Goal: Task Accomplishment & Management: Complete application form

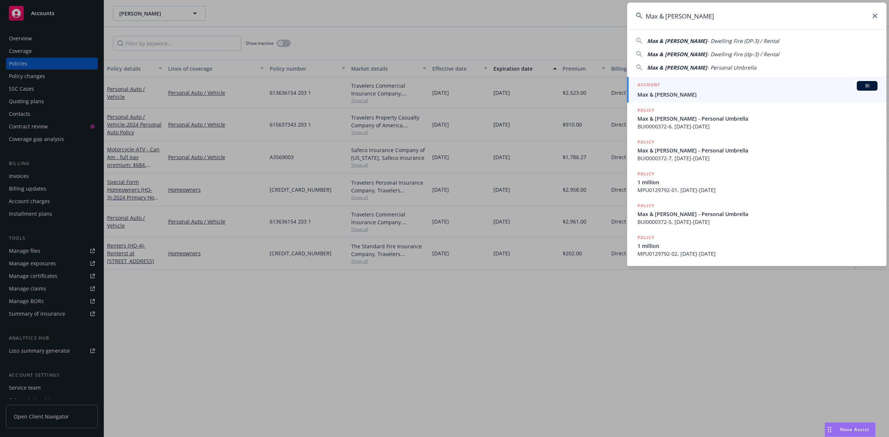
type input "Max & [PERSON_NAME]"
click at [678, 93] on span "Max & [PERSON_NAME]" at bounding box center [758, 95] width 240 height 8
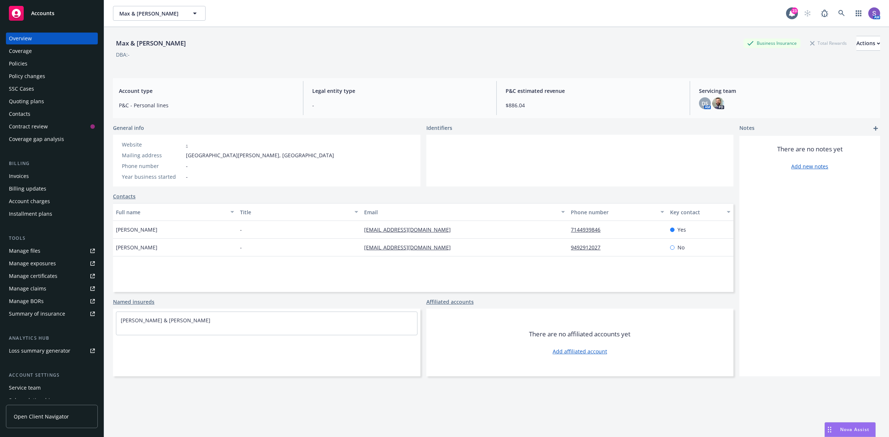
click at [30, 63] on div "Policies" at bounding box center [52, 64] width 86 height 12
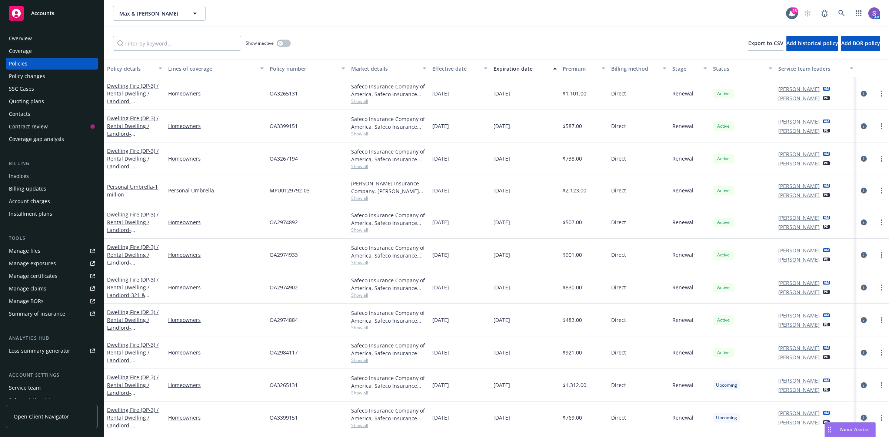
click at [865, 418] on icon "circleInformation" at bounding box center [864, 418] width 6 height 6
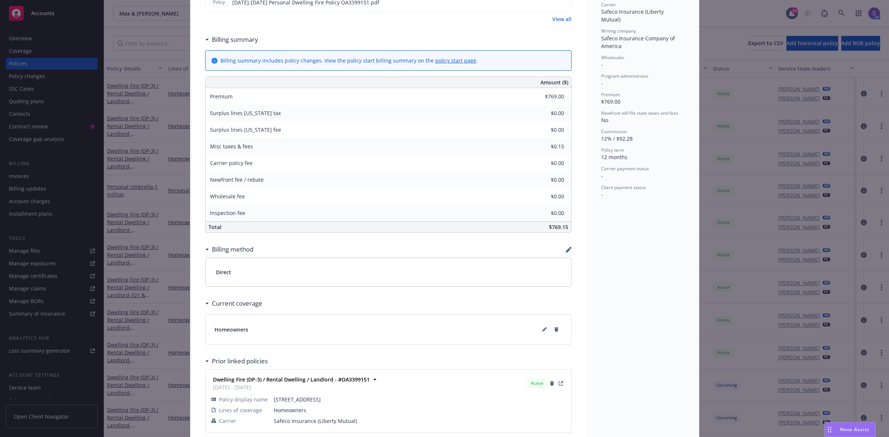
scroll to position [278, 0]
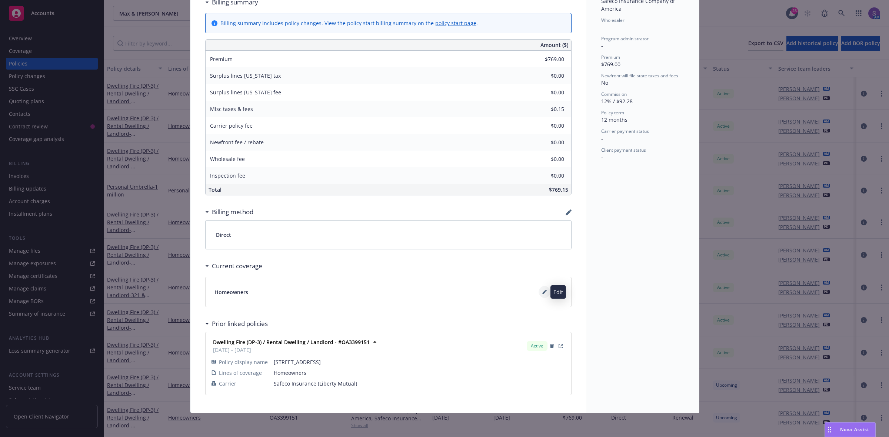
click at [542, 293] on icon at bounding box center [544, 293] width 4 height 4
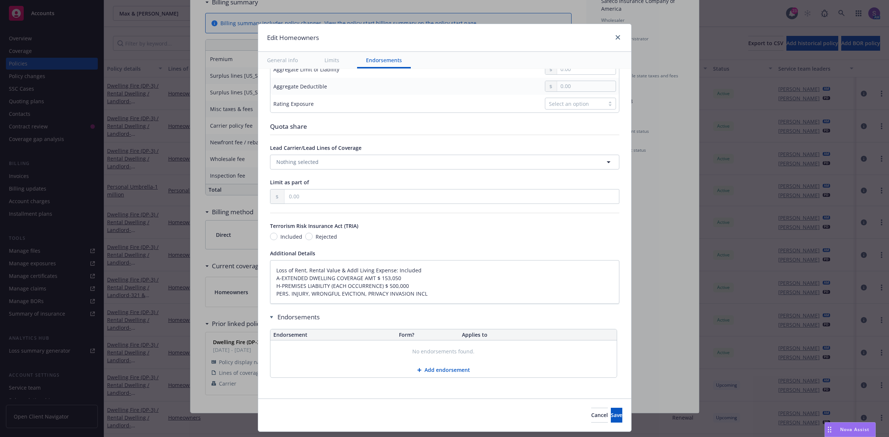
scroll to position [321, 0]
click at [270, 265] on textarea "Loss of Rent, Rental Value & Addl Living Expense: Included A-EXTENDED DWELLING …" at bounding box center [444, 282] width 349 height 44
type textarea "x"
type textarea "Loss of Rent, Rental Value & Addl Living Expense: Included A-EXTENDED DWELLING …"
type textarea "x"
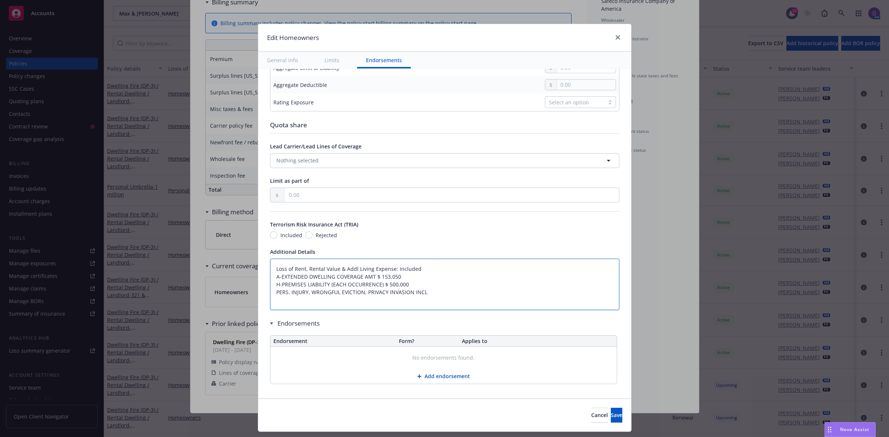
type textarea "Loss of Rent, Rental Value & Addl Living Expense: Included A-EXTENDED DWELLING …"
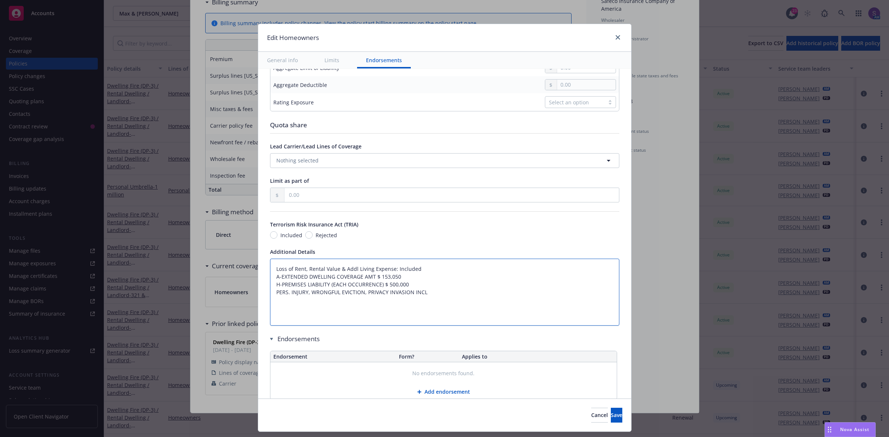
click at [270, 266] on textarea "Loss of Rent, Rental Value & Addl Living Expense: Included A-EXTENDED DWELLING …" at bounding box center [444, 292] width 349 height 67
paste textarea "A DWELLING FIRE $ 355,200 SPECIAL B OTHER STRUCTURES FIRE $ 35,520 SPECIAL C PE…"
type textarea "x"
type textarea "A DWELLING FIRE $ 355,200 SPECIAL B OTHER STRUCTURES FIRE $ 35,520 SPECIAL C PE…"
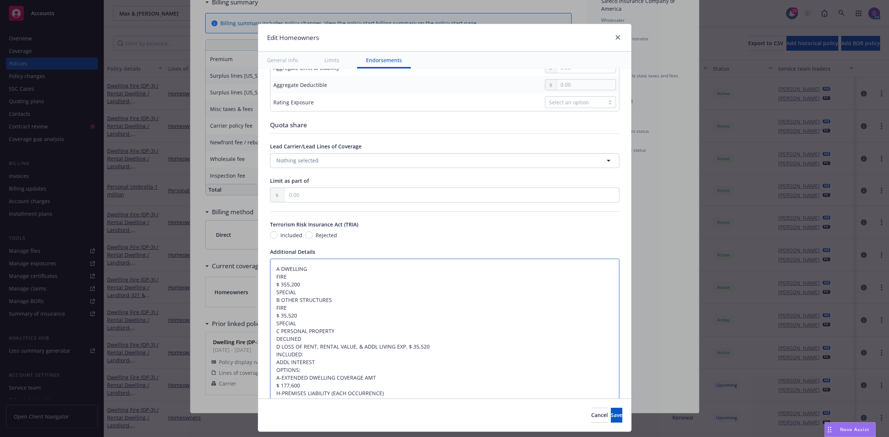
scroll to position [421, 0]
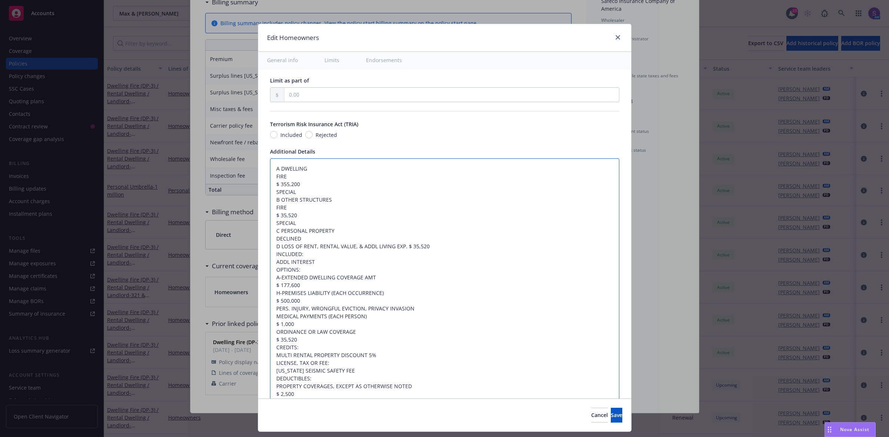
drag, startPoint x: 280, startPoint y: 178, endPoint x: 266, endPoint y: 178, distance: 13.7
click at [270, 178] on textarea "A DWELLING FIRE $ 355,200 SPECIAL B OTHER STRUCTURES FIRE $ 35,520 SPECIAL C PE…" at bounding box center [444, 305] width 349 height 293
type textarea "x"
type textarea "A DWELLING $ 355,200 SPECIAL B OTHER STRUCTURES FIRE $ 35,520 SPECIAL C PERSONA…"
type textarea "x"
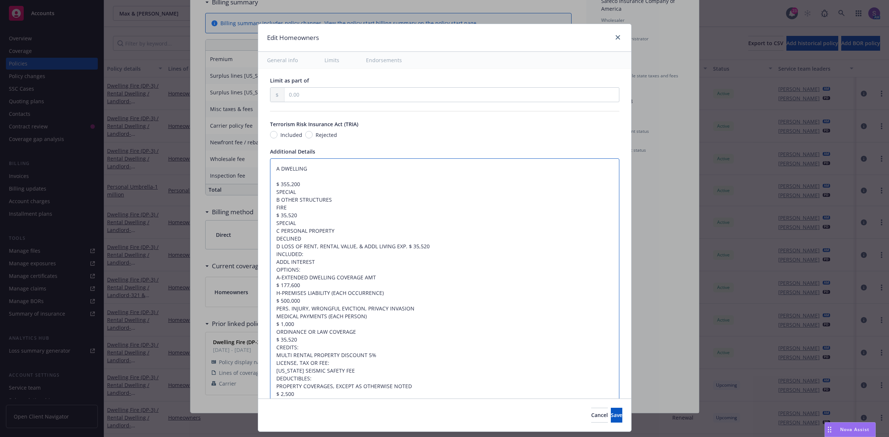
type textarea "A DWELLING $ 355,200 SPECIAL B OTHER STRUCTURES FIRE $ 35,520 SPECIAL C PERSONA…"
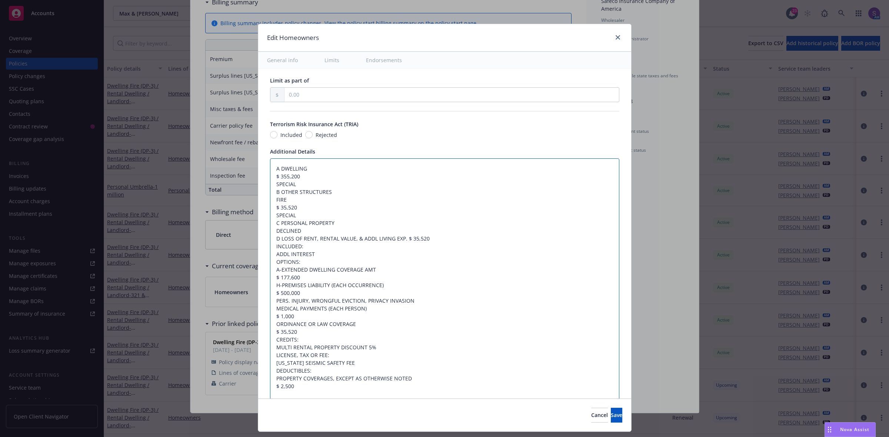
type textarea "x"
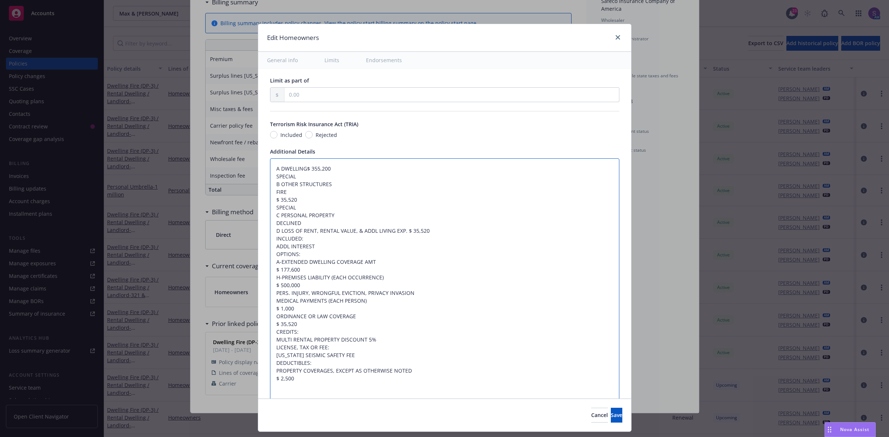
type textarea "A DWELLING:$ 355,200 SPECIAL B OTHER STRUCTURES FIRE $ 35,520 SPECIAL C PERSONA…"
type textarea "x"
type textarea "A DWELLING: $ 355,200 SPECIAL B OTHER STRUCTURES FIRE $ 35,520 SPECIAL C PERSON…"
drag, startPoint x: 288, startPoint y: 179, endPoint x: 245, endPoint y: 179, distance: 43.0
click at [245, 179] on div "Edit Homeowners General info Limits Endorsements Display name Coverage trigger …" at bounding box center [444, 218] width 889 height 437
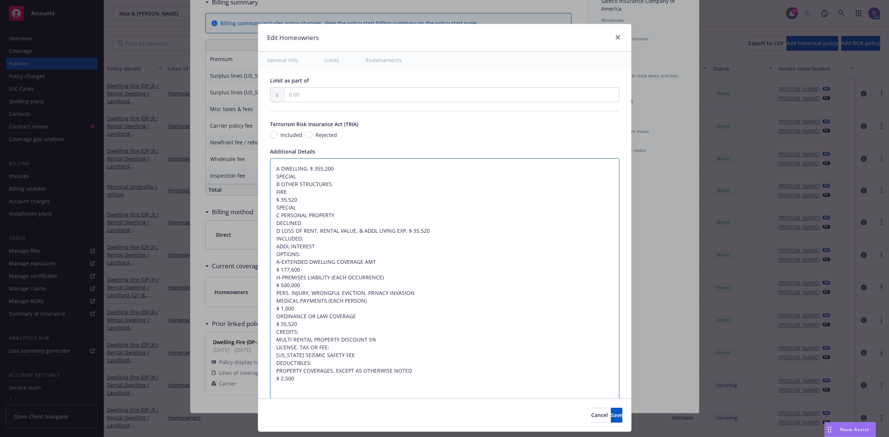
type textarea "x"
type textarea "A DWELLING: $ 355,200 B OTHER STRUCTURES FIRE $ 35,520 SPECIAL C PERSONAL PROPE…"
type textarea "x"
type textarea "A DWELLING: $ 355,200 B OTHER STRUCTURES FIRE $ 35,520 SPECIAL C PERSONAL PROPE…"
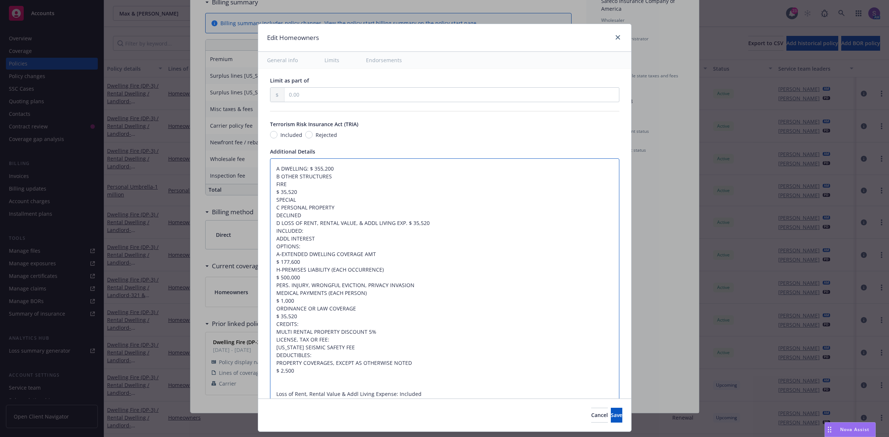
drag, startPoint x: 287, startPoint y: 184, endPoint x: 249, endPoint y: 183, distance: 38.5
click at [249, 183] on div "Edit Homeowners General info Limits Endorsements Display name Coverage trigger …" at bounding box center [444, 218] width 889 height 437
type textarea "x"
type textarea "A DWELLING: $ 355,200 B OTHER STRUCTURES $ 35,520 SPECIAL C PERSONAL PROPERTY D…"
type textarea "x"
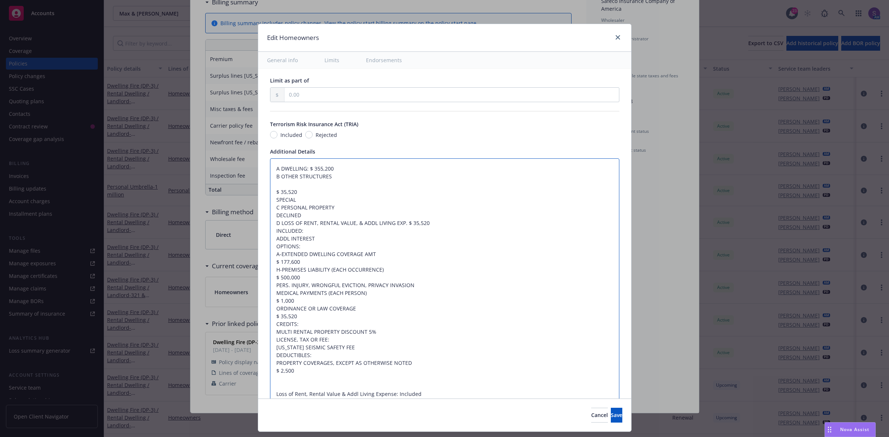
type textarea "A DWELLING: $ 355,200 B OTHER STRUCTURES $ 35,520 SPECIAL C PERSONAL PROPERTY D…"
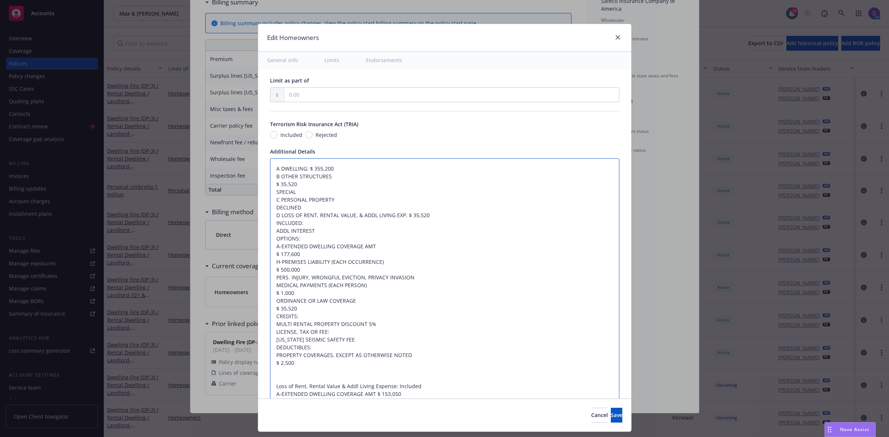
click at [270, 188] on textarea "A DWELLING: $ 355,200 B OTHER STRUCTURES $ 35,520 SPECIAL C PERSONAL PROPERTY D…" at bounding box center [444, 290] width 349 height 262
type textarea "x"
type textarea "A DWELLING: $ 355,200 B OTHER STRUCTURES$ 35,520 SPECIAL C PERSONAL PROPERTY DE…"
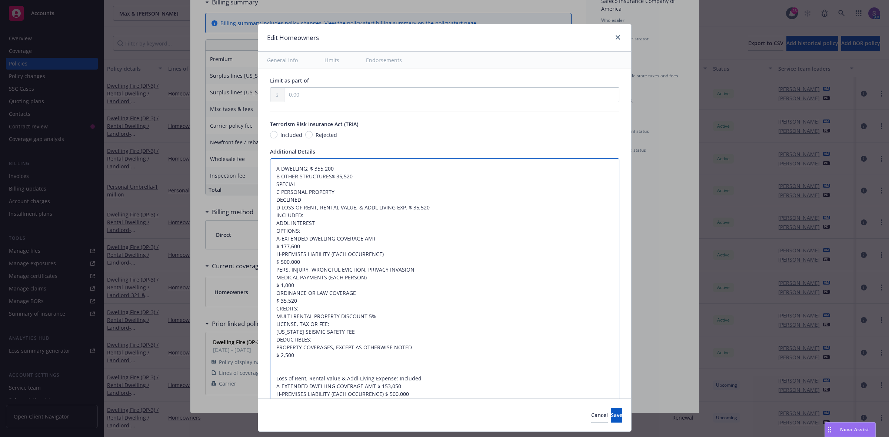
type textarea "x"
type textarea "A DWELLING: $ 355,200 B OTHER STRUCTURES:$ 35,520 SPECIAL C PERSONAL PROPERTY D…"
type textarea "x"
type textarea "A DWELLING: $ 355,200 B OTHER STRUCTURES: $ 35,520 SPECIAL C PERSONAL PROPERTY …"
drag, startPoint x: 299, startPoint y: 188, endPoint x: 256, endPoint y: 188, distance: 43.7
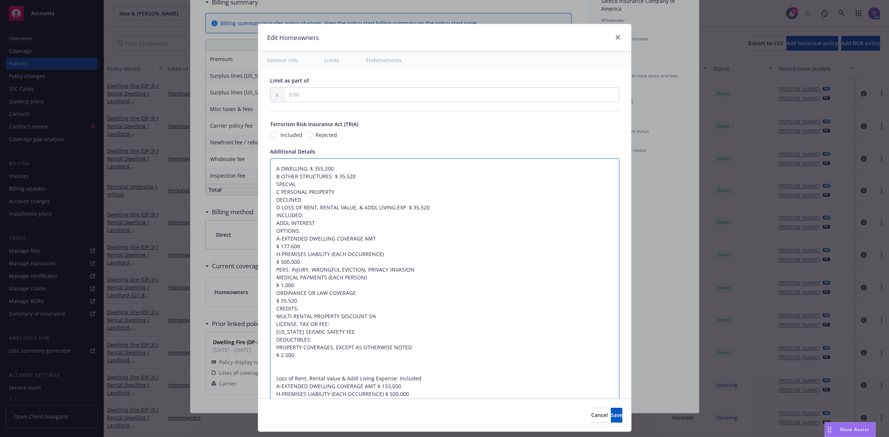
click at [258, 188] on div "Display name Coverage trigger Claims-Made Occurrence Claims-Made and Reported R…" at bounding box center [444, 77] width 373 height 859
type textarea "x"
type textarea "A DWELLING: $ 355,200 B OTHER STRUCTURES: $ 35,520 C PERSONAL PROPERTY DECLINED…"
type textarea "x"
type textarea "A DWELLING: $ 355,200 B OTHER STRUCTURES: $ 35,520 C PERSONAL PROPERTY DECLINED…"
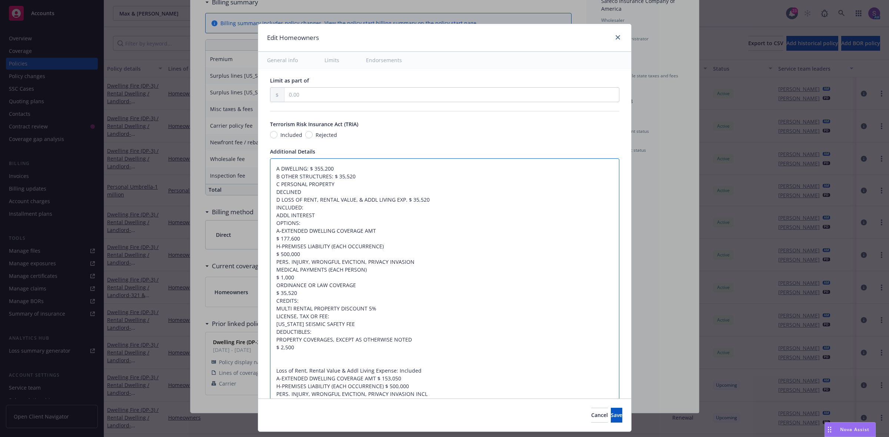
drag, startPoint x: 308, startPoint y: 192, endPoint x: 271, endPoint y: 186, distance: 37.1
click at [271, 186] on textarea "A DWELLING: $ 355,200 B OTHER STRUCTURES: $ 35,520 C PERSONAL PROPERTY DECLINED…" at bounding box center [444, 282] width 349 height 246
type textarea "x"
type textarea "A DWELLING: $ 355,200 B OTHER STRUCTURES: $ 35,520 D LOSS OF RENT, RENTAL VALUE…"
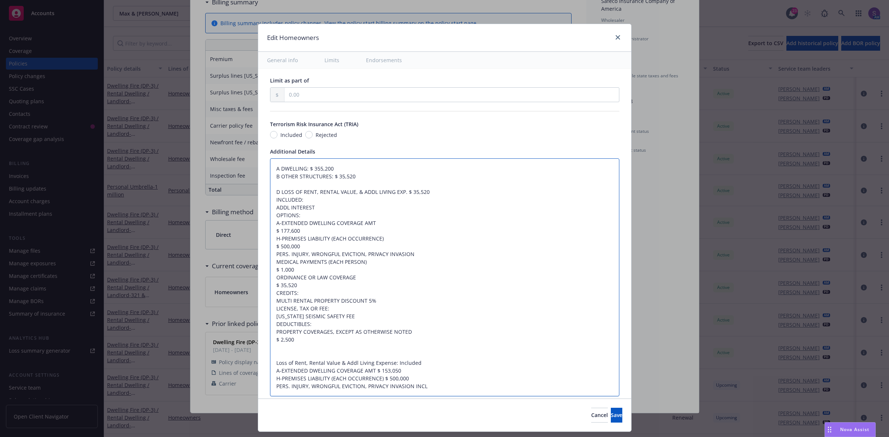
type textarea "x"
type textarea "A DWELLING: $ 355,200 B OTHER STRUCTURES: $ 35,520 D LOSS OF RENT, RENTAL VALUE…"
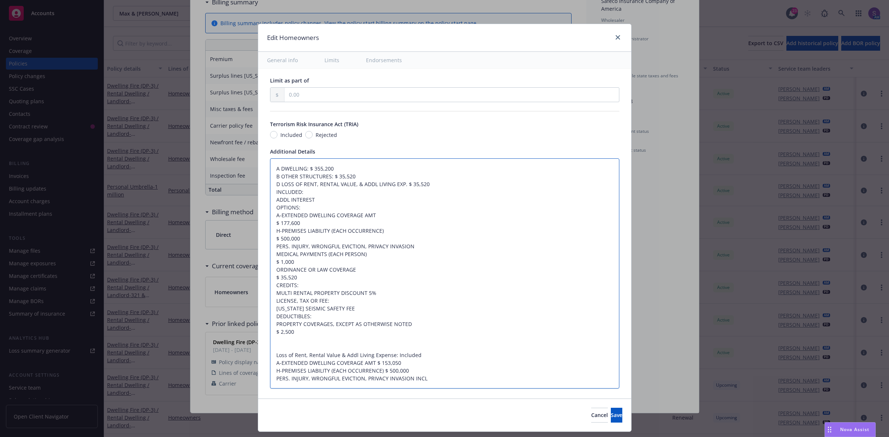
click at [437, 186] on textarea "A DWELLING: $ 355,200 B OTHER STRUCTURES: $ 35,520 D LOSS OF RENT, RENTAL VALUE…" at bounding box center [444, 274] width 349 height 231
type textarea "x"
type textarea "A DWELLING: $ 355,200 B OTHER STRUCTURES: $ 35,520 D LOSS OF RENT, RENTAL VALUE…"
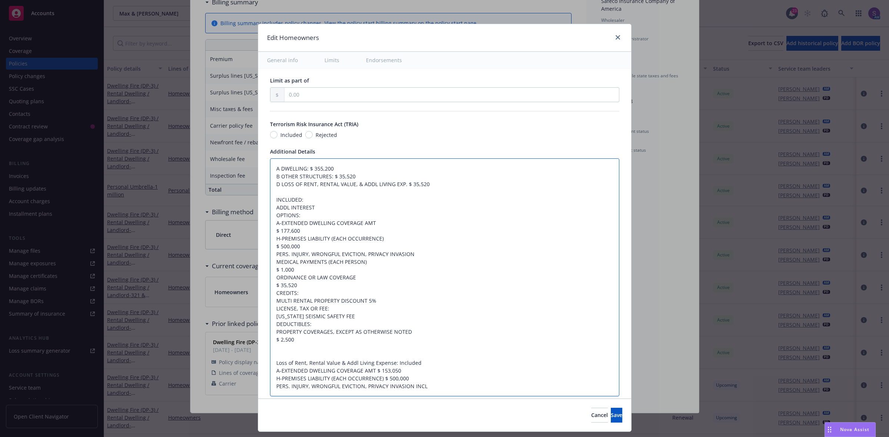
click at [270, 229] on textarea "A DWELLING: $ 355,200 B OTHER STRUCTURES: $ 35,520 D LOSS OF RENT, RENTAL VALUE…" at bounding box center [444, 278] width 349 height 239
type textarea "x"
type textarea "A DWELLING: $ 355,200 B OTHER STRUCTURES: $ 35,520 D LOSS OF RENT, RENTAL VALUE…"
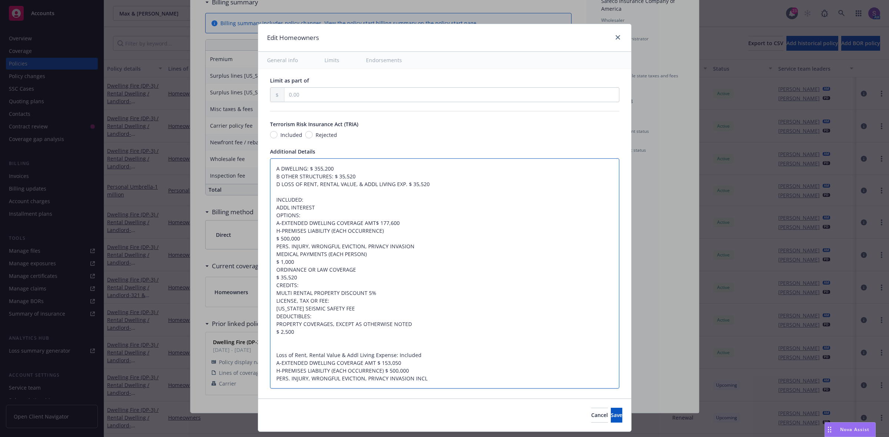
type textarea "x"
type textarea "A DWELLING: $ 355,200 B OTHER STRUCTURES: $ 35,520 D LOSS OF RENT, RENTAL VALUE…"
type textarea "x"
type textarea "A DWELLING: $ 355,200 B OTHER STRUCTURES: $ 35,520 D LOSS OF RENT, RENTAL VALUE…"
click at [270, 240] on textarea "A DWELLING: $ 355,200 B OTHER STRUCTURES: $ 35,520 D LOSS OF RENT, RENTAL VALUE…" at bounding box center [444, 274] width 349 height 231
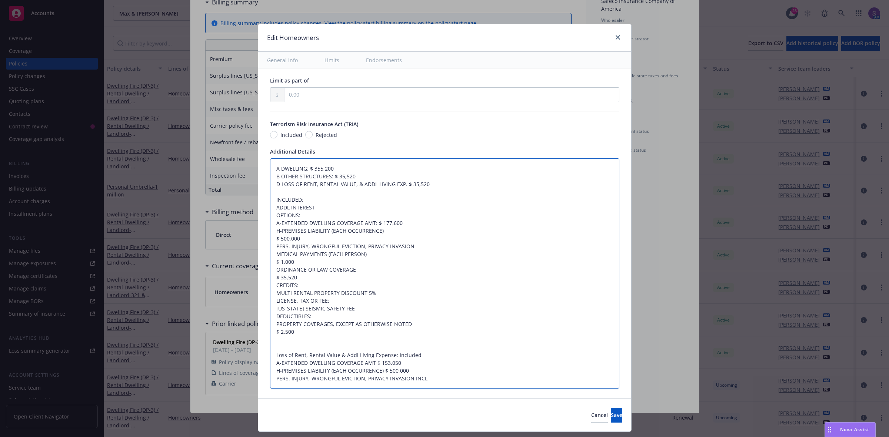
type textarea "x"
type textarea "A DWELLING: $ 355,200 B OTHER STRUCTURES: $ 35,520 D LOSS OF RENT, RENTAL VALUE…"
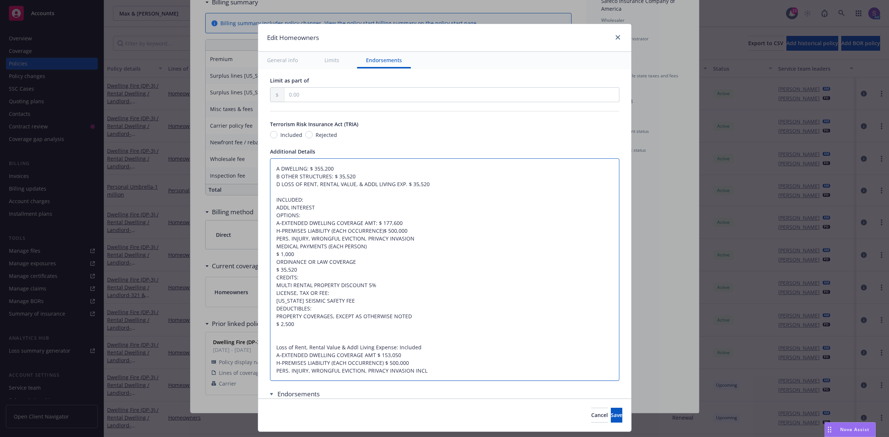
type textarea "x"
type textarea "A DWELLING: $ 355,200 B OTHER STRUCTURES: $ 35,520 D LOSS OF RENT, RENTAL VALUE…"
type textarea "x"
type textarea "A DWELLING: $ 355,200 B OTHER STRUCTURES: $ 35,520 D LOSS OF RENT, RENTAL VALUE…"
click at [270, 253] on textarea "A DWELLING: $ 355,200 B OTHER STRUCTURES: $ 35,520 D LOSS OF RENT, RENTAL VALUE…" at bounding box center [444, 270] width 349 height 223
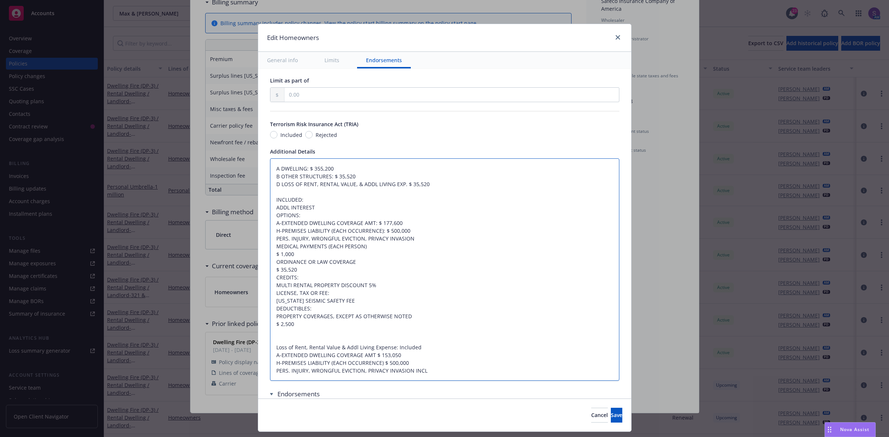
click at [288, 197] on textarea "A DWELLING: $ 355,200 B OTHER STRUCTURES: $ 35,520 D LOSS OF RENT, RENTAL VALUE…" at bounding box center [444, 270] width 349 height 223
click at [413, 239] on textarea "A DWELLING: $ 355,200 B OTHER STRUCTURES: $ 35,520 D LOSS OF RENT, RENTAL VALUE…" at bounding box center [444, 270] width 349 height 223
type textarea "x"
type textarea "A DWELLING: $ 355,200 B OTHER STRUCTURES: $ 35,520 D LOSS OF RENT, RENTAL VALUE…"
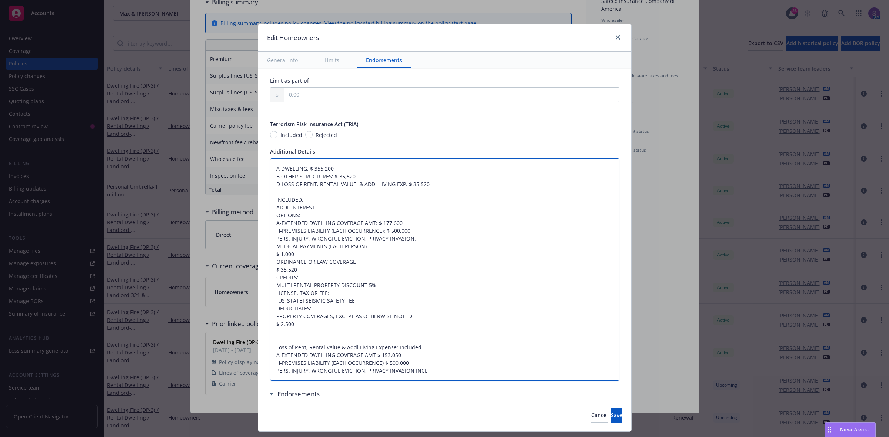
type textarea "x"
type textarea "A DWELLING: $ 355,200 B OTHER STRUCTURES: $ 35,520 D LOSS OF RENT, RENTAL VALUE…"
paste textarea "INCLUDED"
type textarea "x"
type textarea "A DWELLING: $ 355,200 B OTHER STRUCTURES: $ 35,520 D LOSS OF RENT, RENTAL VALUE…"
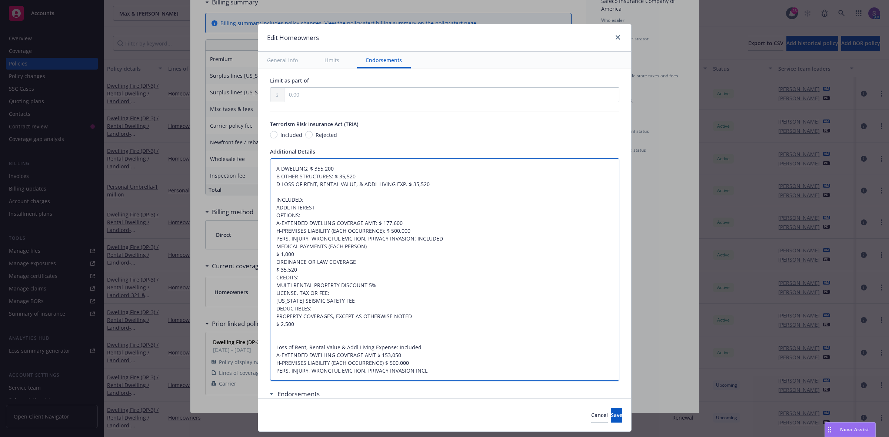
click at [270, 256] on textarea "A DWELLING: $ 355,200 B OTHER STRUCTURES: $ 35,520 D LOSS OF RENT, RENTAL VALUE…" at bounding box center [444, 270] width 349 height 223
type textarea "x"
type textarea "A DWELLING: $ 355,200 B OTHER STRUCTURES: $ 35,520 D LOSS OF RENT, RENTAL VALUE…"
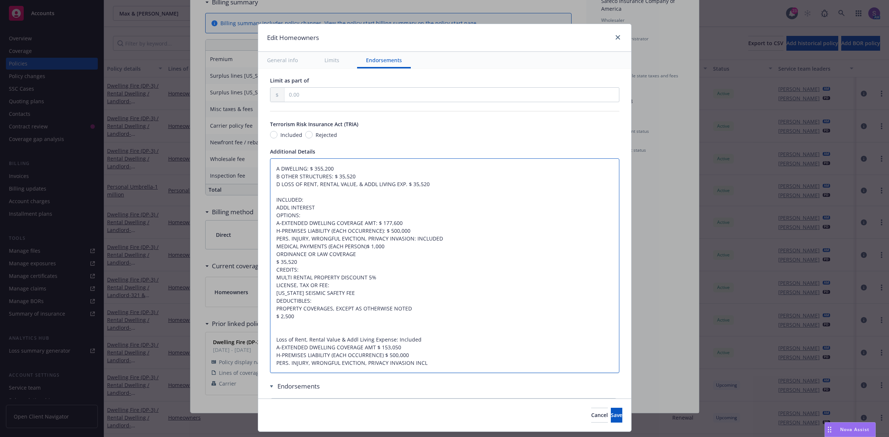
type textarea "x"
type textarea "A DWELLING: $ 355,200 B OTHER STRUCTURES: $ 35,520 D LOSS OF RENT, RENTAL VALUE…"
type textarea "x"
type textarea "A DWELLING: $ 355,200 B OTHER STRUCTURES: $ 35,520 D LOSS OF RENT, RENTAL VALUE…"
click at [270, 258] on textarea "A DWELLING: $ 355,200 B OTHER STRUCTURES: $ 35,520 D LOSS OF RENT, RENTAL VALUE…" at bounding box center [444, 266] width 349 height 215
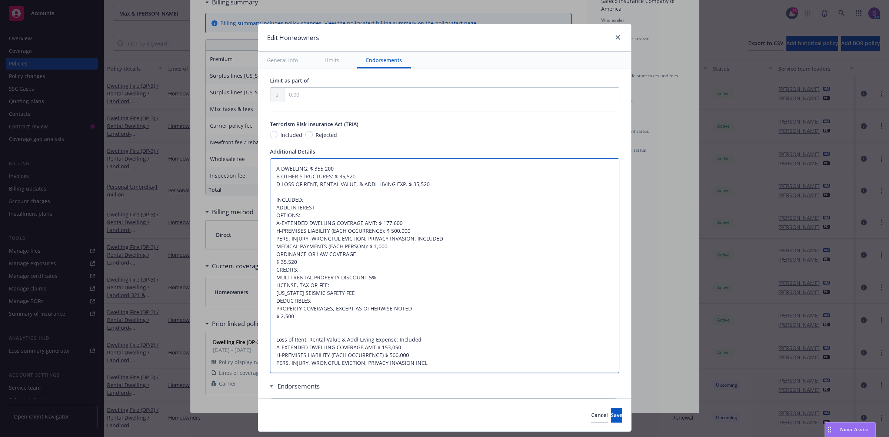
click at [270, 264] on textarea "A DWELLING: $ 355,200 B OTHER STRUCTURES: $ 35,520 D LOSS OF RENT, RENTAL VALUE…" at bounding box center [444, 266] width 349 height 215
type textarea "x"
type textarea "A DWELLING: $ 355,200 B OTHER STRUCTURES: $ 35,520 D LOSS OF RENT, RENTAL VALUE…"
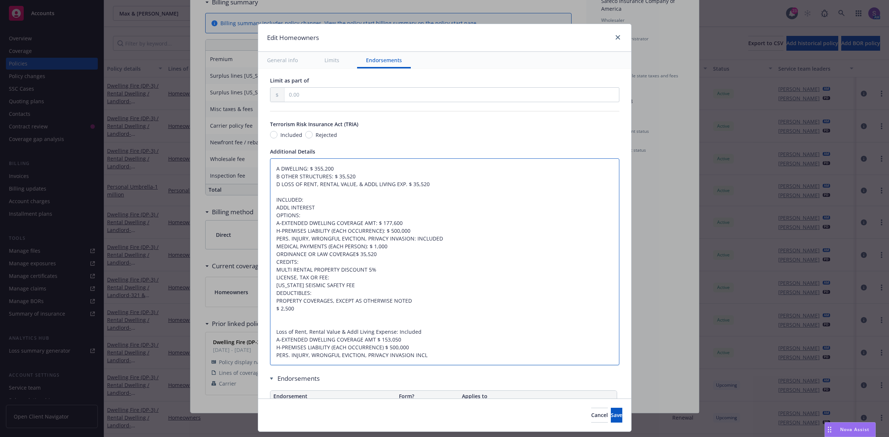
type textarea "x"
type textarea "A DWELLING: $ 355,200 B OTHER STRUCTURES: $ 35,520 D LOSS OF RENT, RENTAL VALUE…"
type textarea "x"
type textarea "A DWELLING: $ 355,200 B OTHER STRUCTURES: $ 35,520 D LOSS OF RENT, RENTAL VALUE…"
click at [375, 254] on textarea "A DWELLING: $ 355,200 B OTHER STRUCTURES: $ 35,520 D LOSS OF RENT, RENTAL VALUE…" at bounding box center [444, 262] width 349 height 207
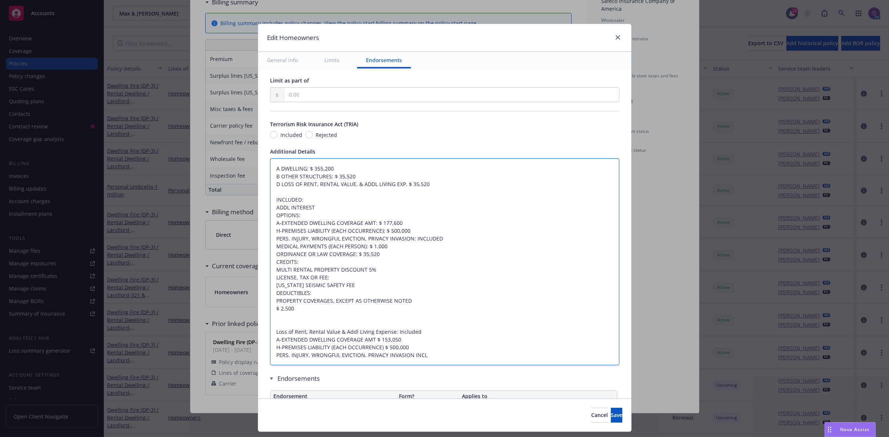
type textarea "x"
type textarea "A DWELLING: $ 355,200 B OTHER STRUCTURES: $ 35,520 D LOSS OF RENT, RENTAL VALUE…"
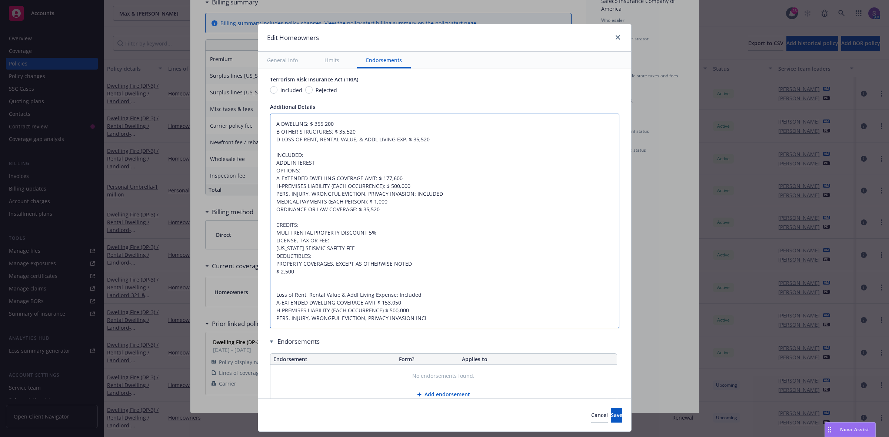
scroll to position [492, 0]
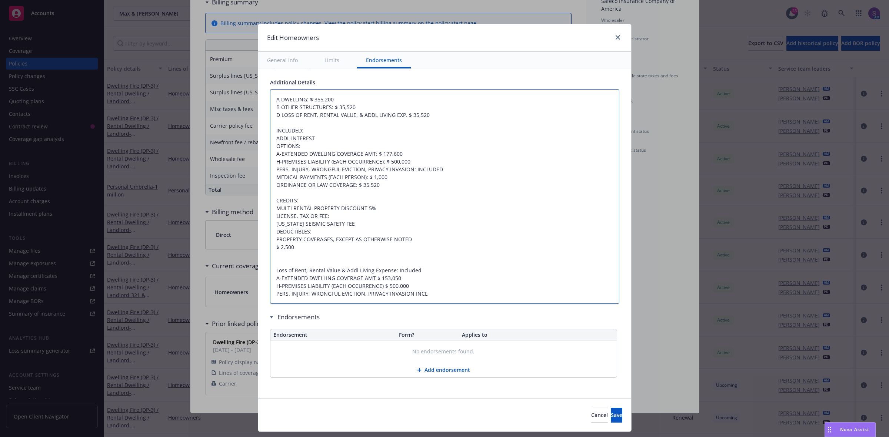
drag, startPoint x: 352, startPoint y: 223, endPoint x: 260, endPoint y: 200, distance: 94.7
type textarea "x"
type textarea "A DWELLING: $ 355,200 B OTHER STRUCTURES: $ 35,520 D LOSS OF RENT, RENTAL VALUE…"
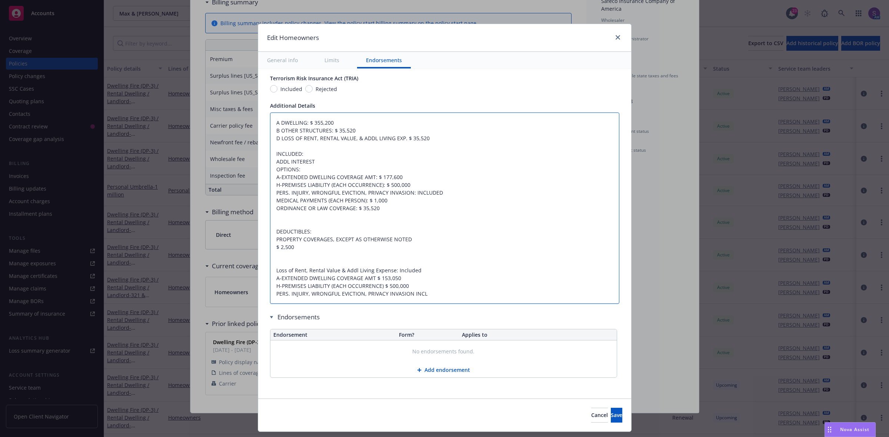
type textarea "x"
type textarea "A DWELLING: $ 355,200 B OTHER STRUCTURES: $ 35,520 D LOSS OF RENT, RENTAL VALUE…"
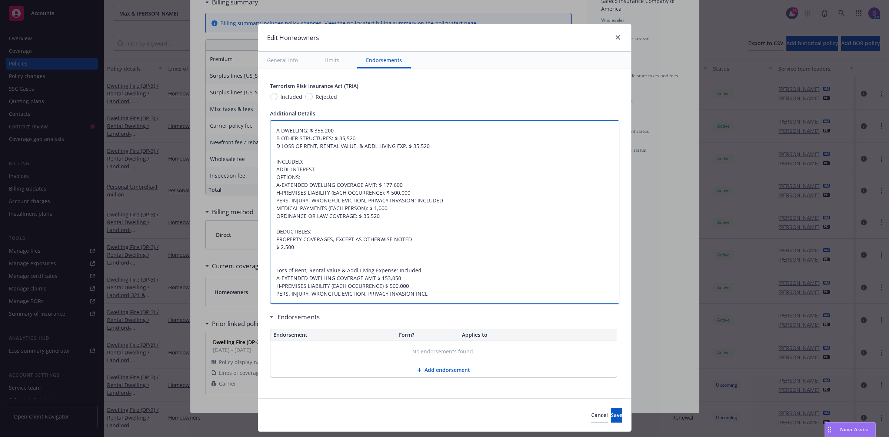
click at [270, 249] on textarea "A DWELLING: $ 355,200 B OTHER STRUCTURES: $ 35,520 D LOSS OF RENT, RENTAL VALUE…" at bounding box center [444, 212] width 349 height 184
drag, startPoint x: 414, startPoint y: 239, endPoint x: 262, endPoint y: 238, distance: 151.9
click at [262, 238] on div "Display name Coverage trigger Claims-Made Occurrence Claims-Made and Reported R…" at bounding box center [444, 4] width 373 height 789
type textarea "x"
type textarea "A DWELLING: $ 355,200 B OTHER STRUCTURES: $ 35,520 D LOSS OF RENT, RENTAL VALUE…"
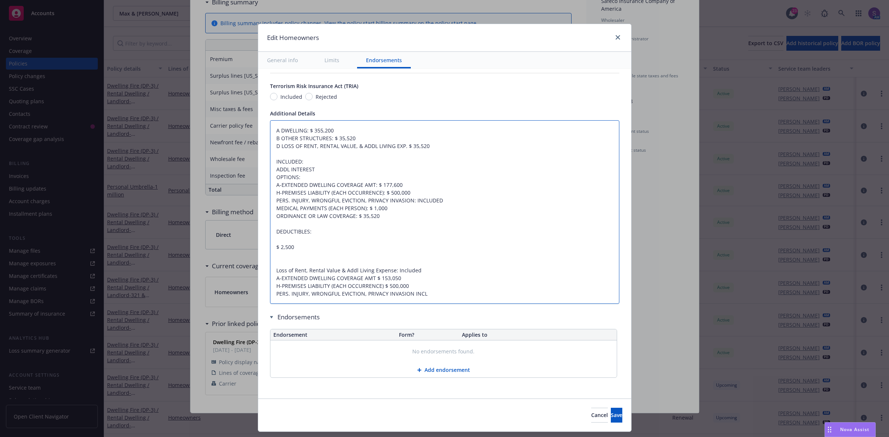
type textarea "x"
type textarea "A DWELLING: $ 355,200 B OTHER STRUCTURES: $ 35,520 D LOSS OF RENT, RENTAL VALUE…"
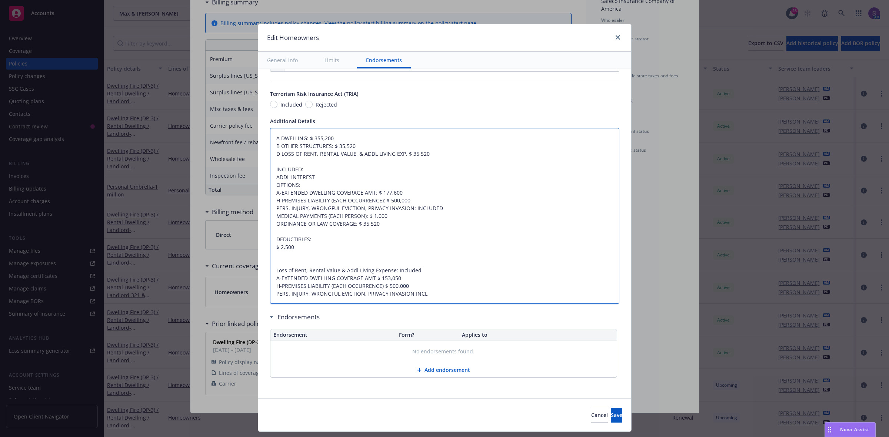
scroll to position [453, 0]
type textarea "x"
type textarea "A DWELLING: $ 355,200 B OTHER STRUCTURES: $ 35,520 D LOSS OF RENT, RENTAL VALUE…"
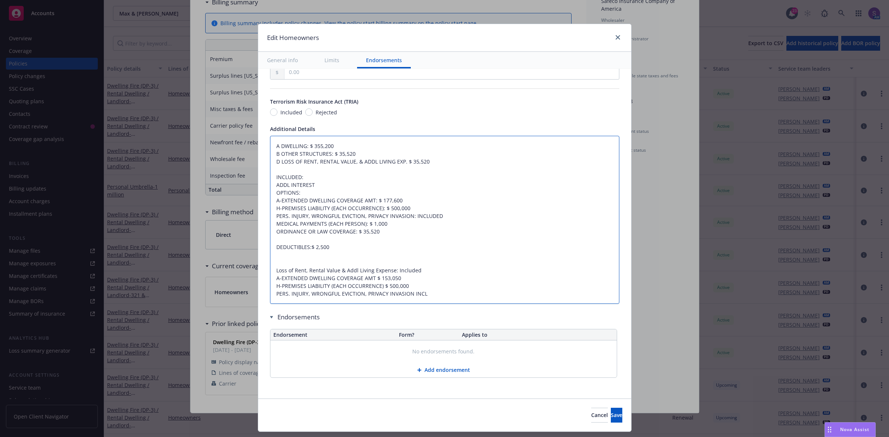
type textarea "x"
type textarea "A DWELLING: $ 355,200 B OTHER STRUCTURES: $ 35,520 D LOSS OF RENT, RENTAL VALUE…"
drag, startPoint x: 445, startPoint y: 297, endPoint x: 270, endPoint y: 256, distance: 179.5
click at [270, 256] on textarea "A DWELLING: $ 355,200 B OTHER STRUCTURES: $ 35,520 D LOSS OF RENT, RENTAL VALUE…" at bounding box center [444, 220] width 349 height 169
type textarea "x"
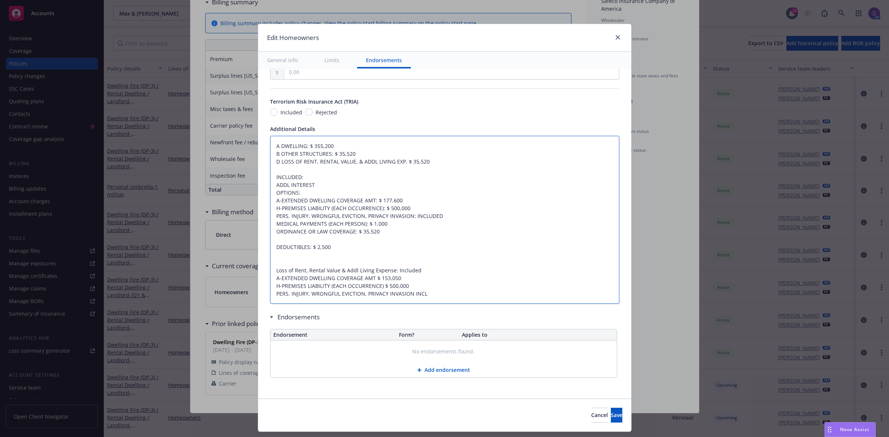
type textarea "A DWELLING: $ 355,200 B OTHER STRUCTURES: $ 35,520 D LOSS OF RENT, RENTAL VALUE…"
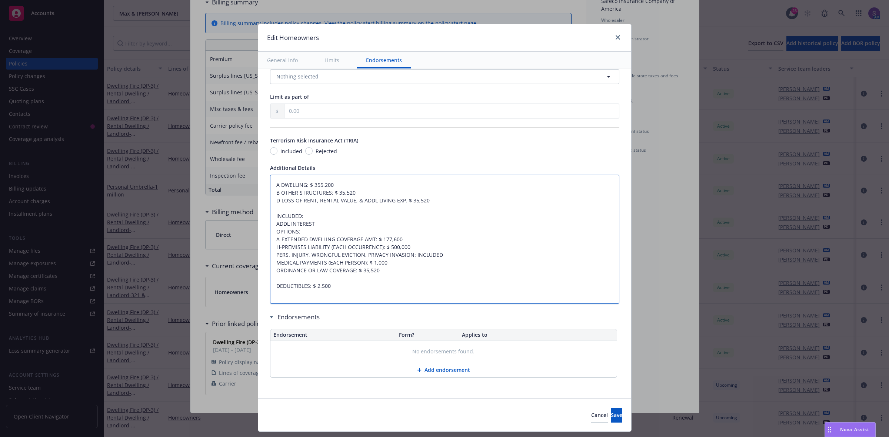
scroll to position [406, 0]
click at [315, 225] on textarea "A DWELLING: $ 355,200 B OTHER STRUCTURES: $ 35,520 D LOSS OF RENT, RENTAL VALUE…" at bounding box center [444, 240] width 349 height 130
type textarea "x"
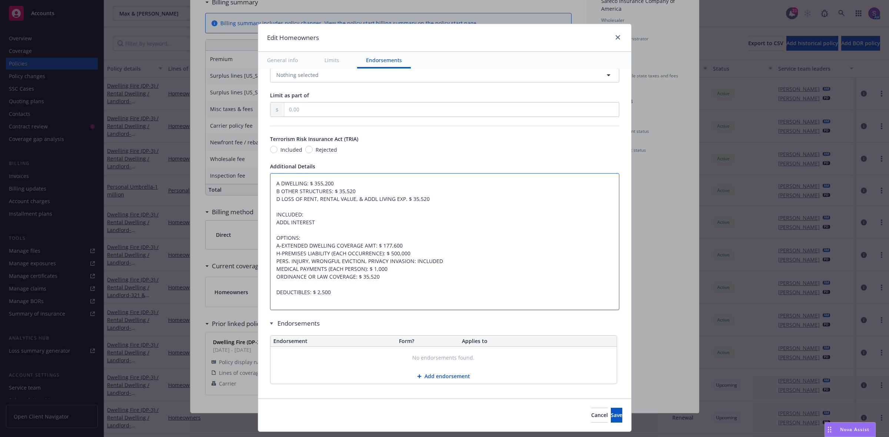
scroll to position [414, 0]
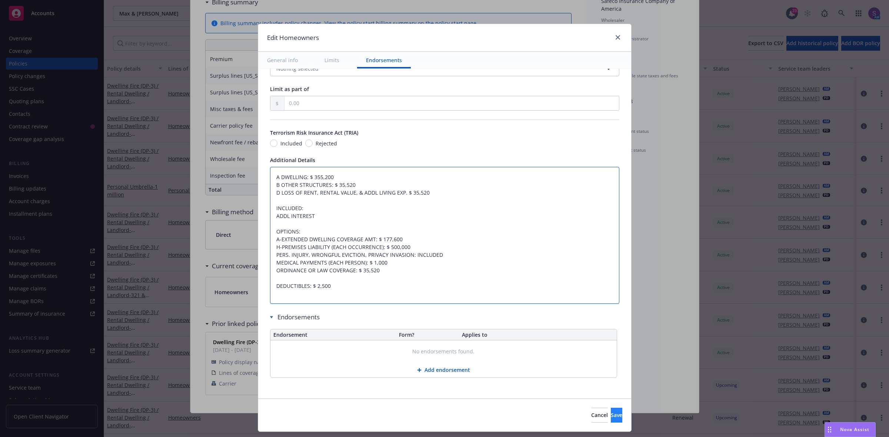
type textarea "A DWELLING: $ 355,200 B OTHER STRUCTURES: $ 35,520 D LOSS OF RENT, RENTAL VALUE…"
click at [611, 416] on button "Save" at bounding box center [616, 415] width 11 height 15
type textarea "x"
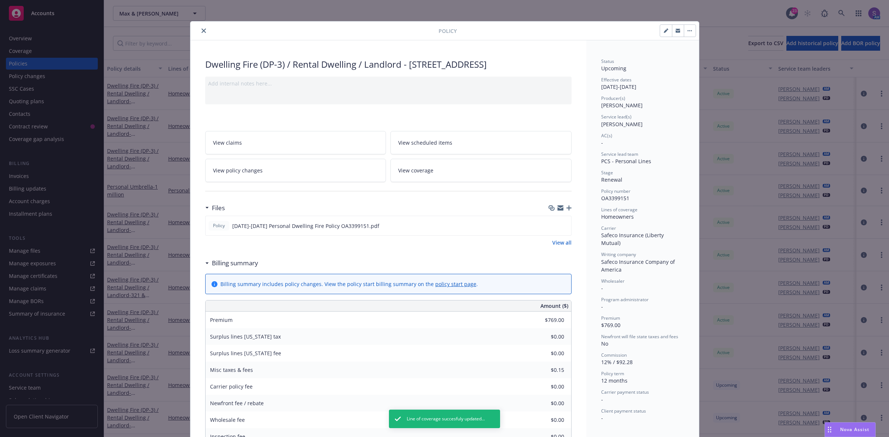
scroll to position [0, 0]
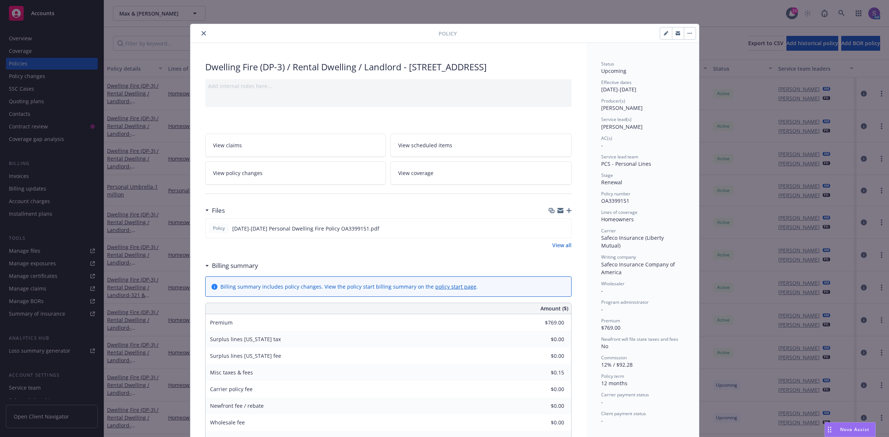
click at [202, 34] on icon "close" at bounding box center [204, 33] width 4 height 4
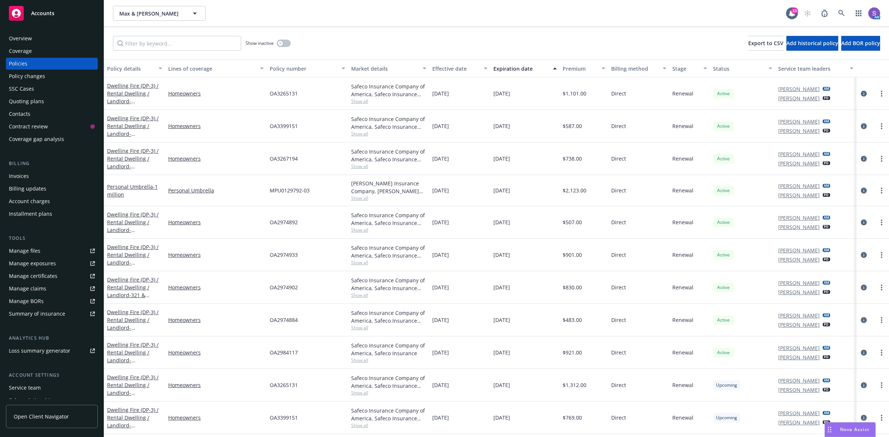
click at [32, 90] on div "SSC Cases" at bounding box center [21, 89] width 25 height 12
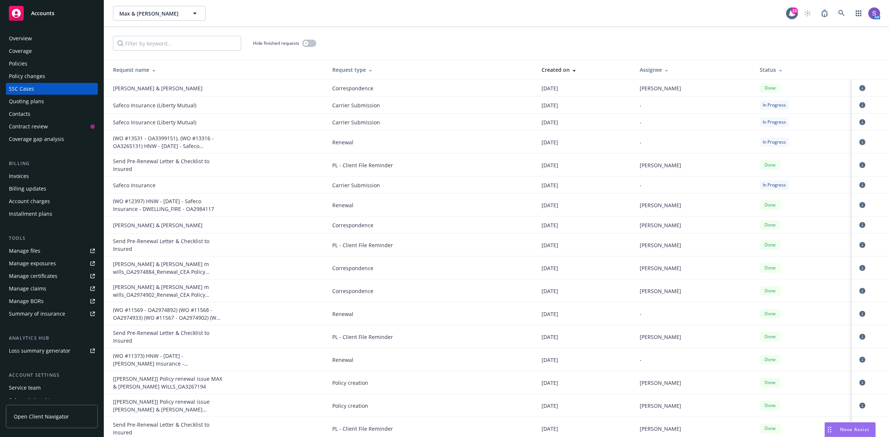
click at [858, 142] on link "circleInformation" at bounding box center [862, 142] width 9 height 9
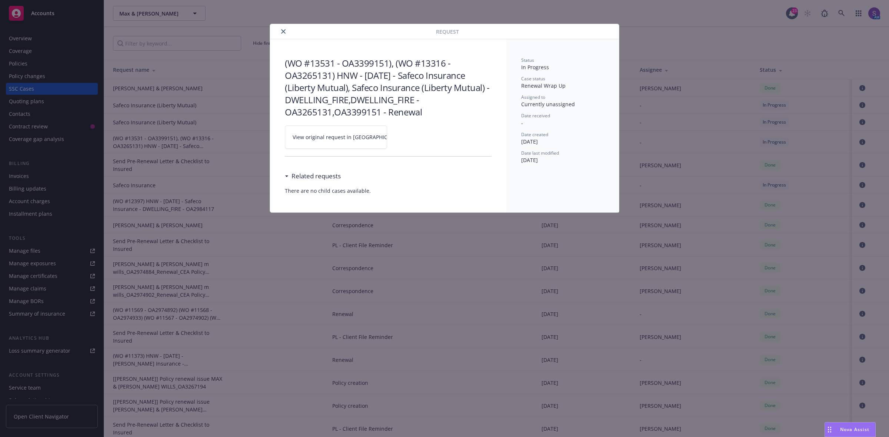
click at [338, 137] on span "View original request in [GEOGRAPHIC_DATA]" at bounding box center [349, 137] width 112 height 8
